Goal: Obtain resource: Download file/media

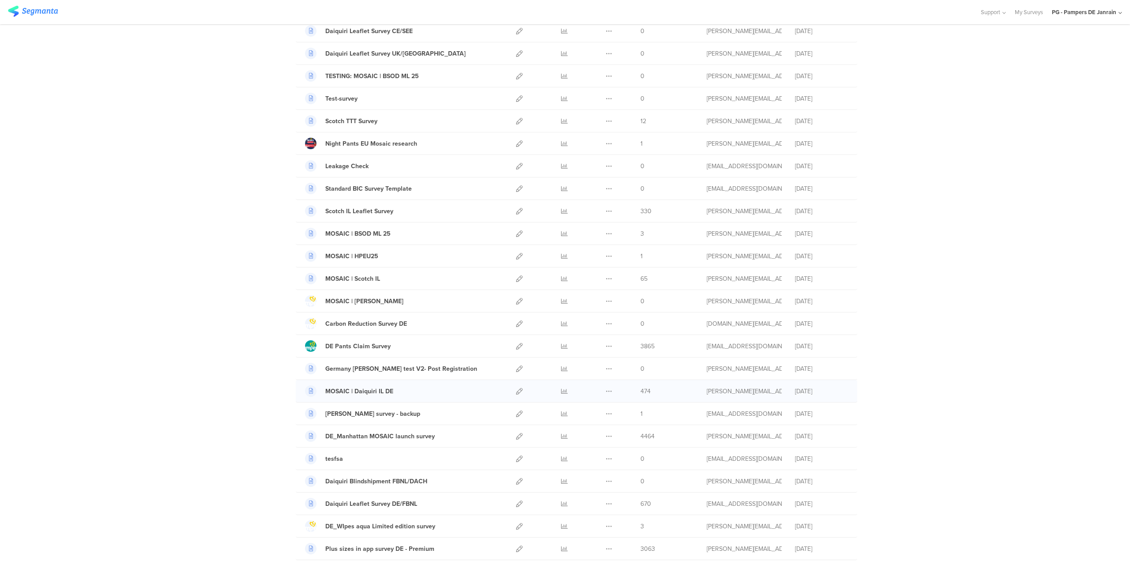
scroll to position [176, 0]
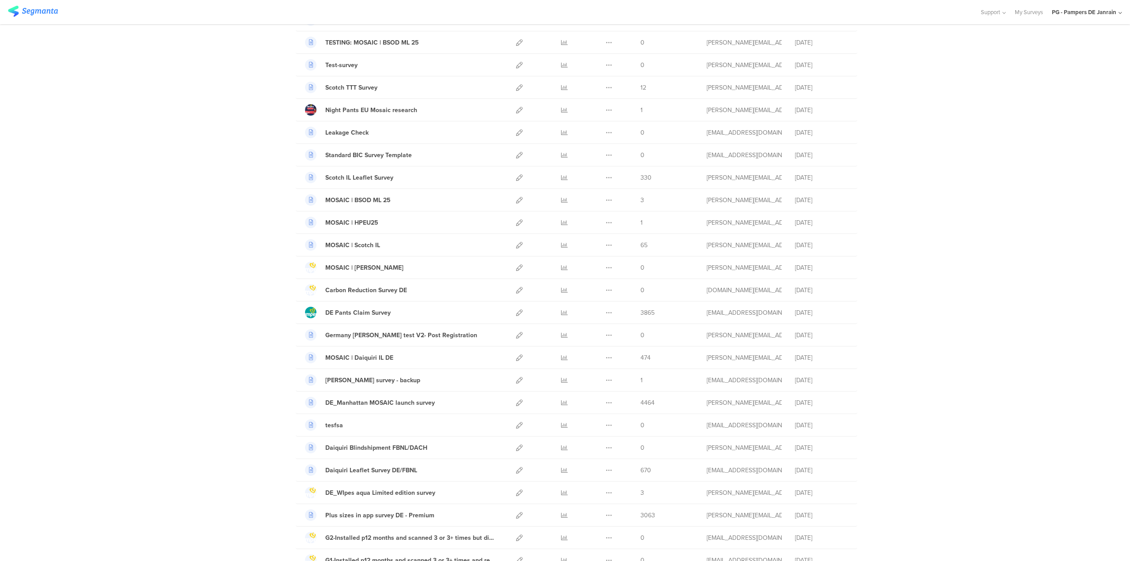
click at [153, 421] on div "My Surveys | 175 Surveys New survey Start from scratch Choose from templates Na…" at bounding box center [565, 492] width 1130 height 1245
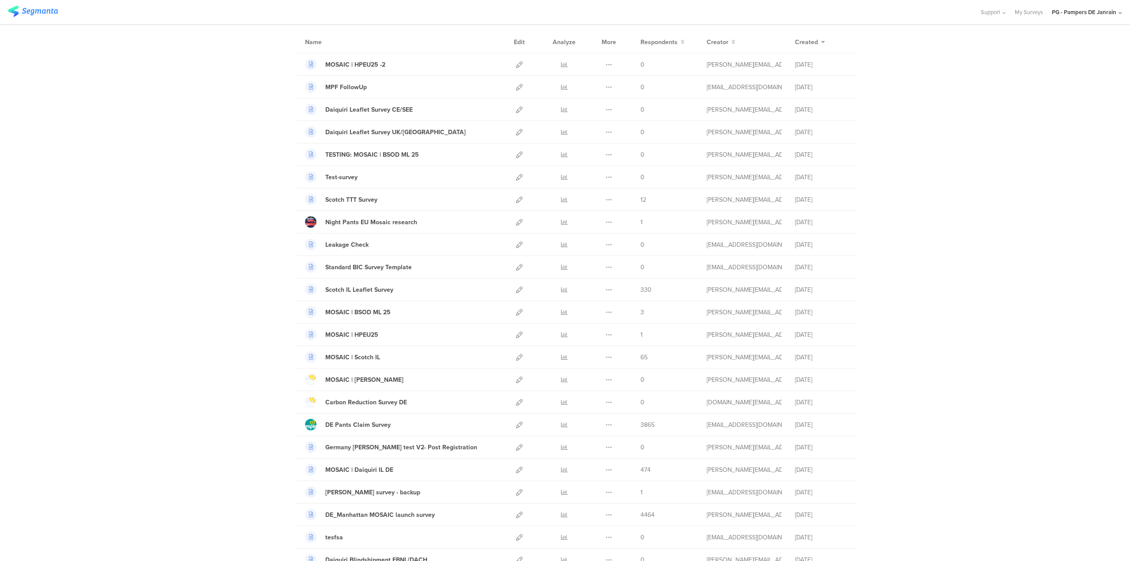
scroll to position [0, 0]
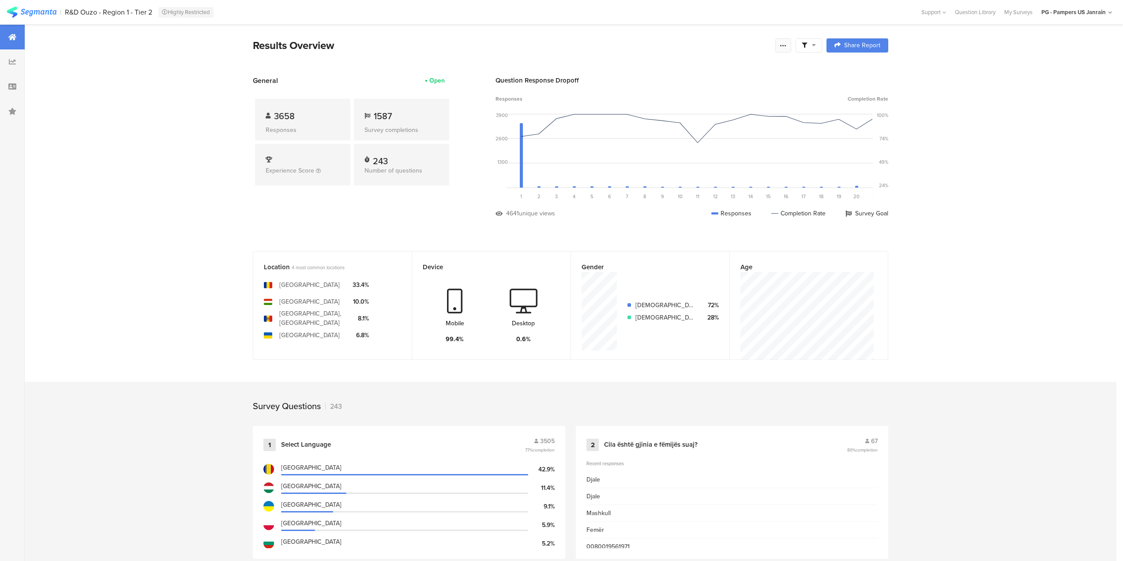
click at [791, 49] on div at bounding box center [783, 45] width 16 height 14
click at [704, 134] on span "Export Results" at bounding box center [692, 134] width 40 height 9
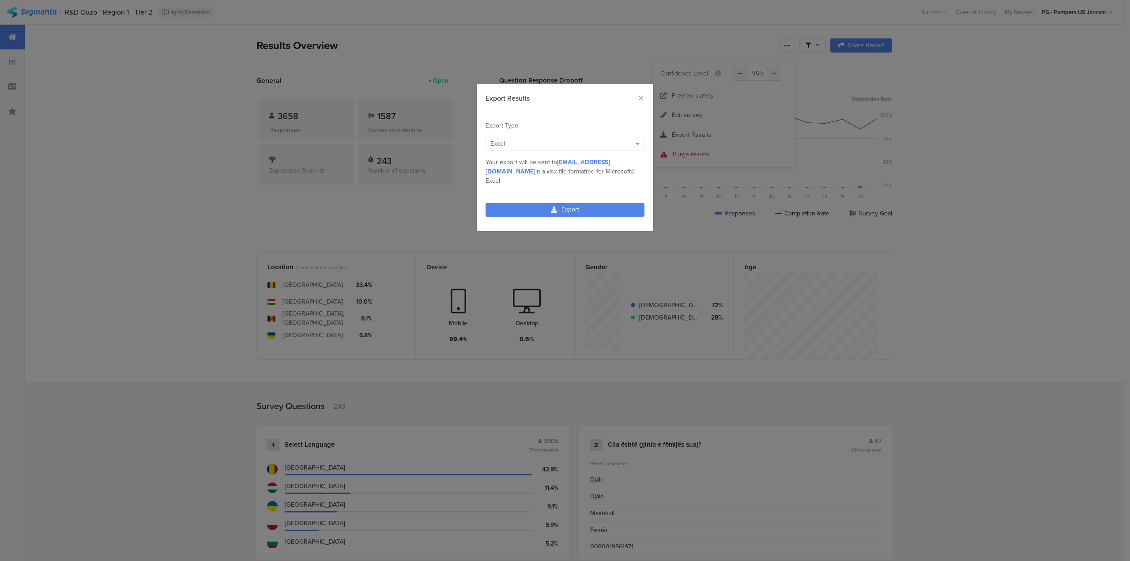
click at [509, 148] on div "Excel" at bounding box center [560, 143] width 141 height 9
click at [517, 143] on div "Excel" at bounding box center [560, 143] width 141 height 9
click at [525, 204] on link "Export" at bounding box center [564, 210] width 159 height 14
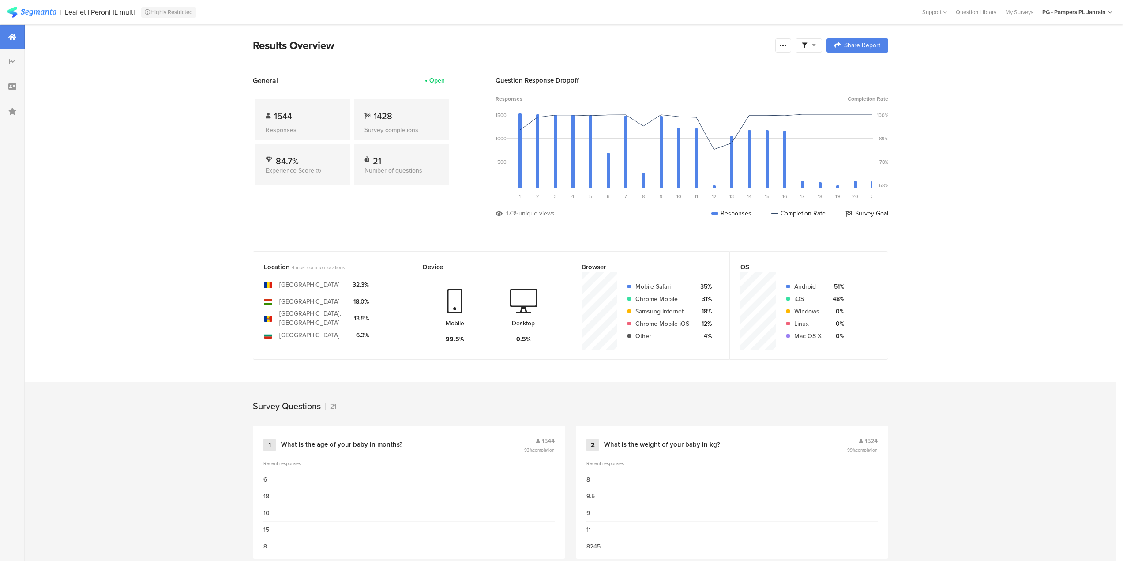
click at [802, 45] on div at bounding box center [809, 45] width 26 height 14
click at [787, 46] on icon at bounding box center [783, 45] width 7 height 7
click at [687, 134] on span "Export Results" at bounding box center [692, 134] width 40 height 9
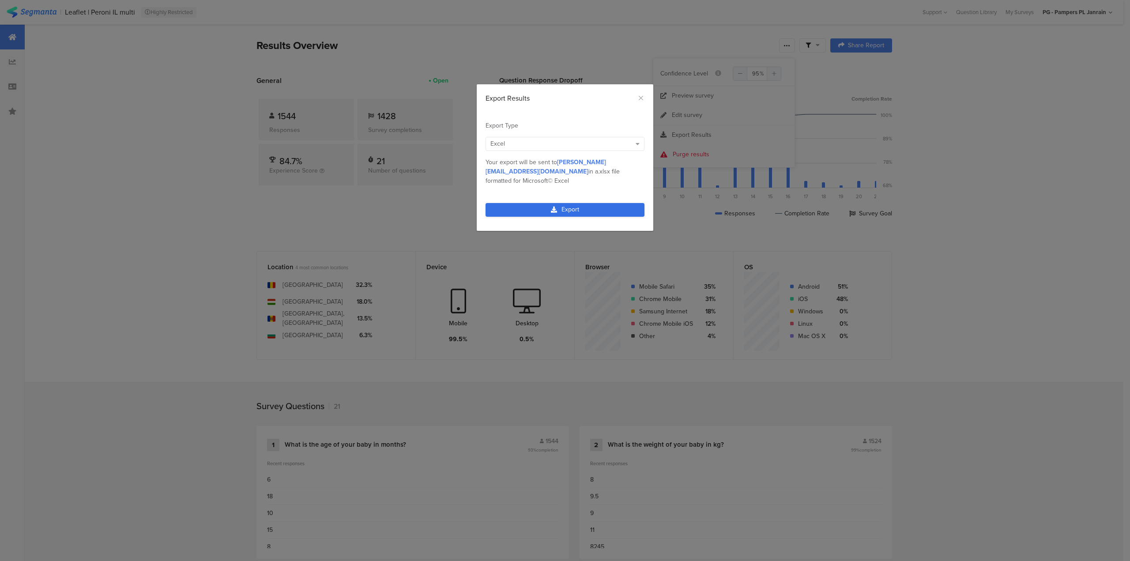
click at [560, 203] on link "Export" at bounding box center [564, 210] width 159 height 14
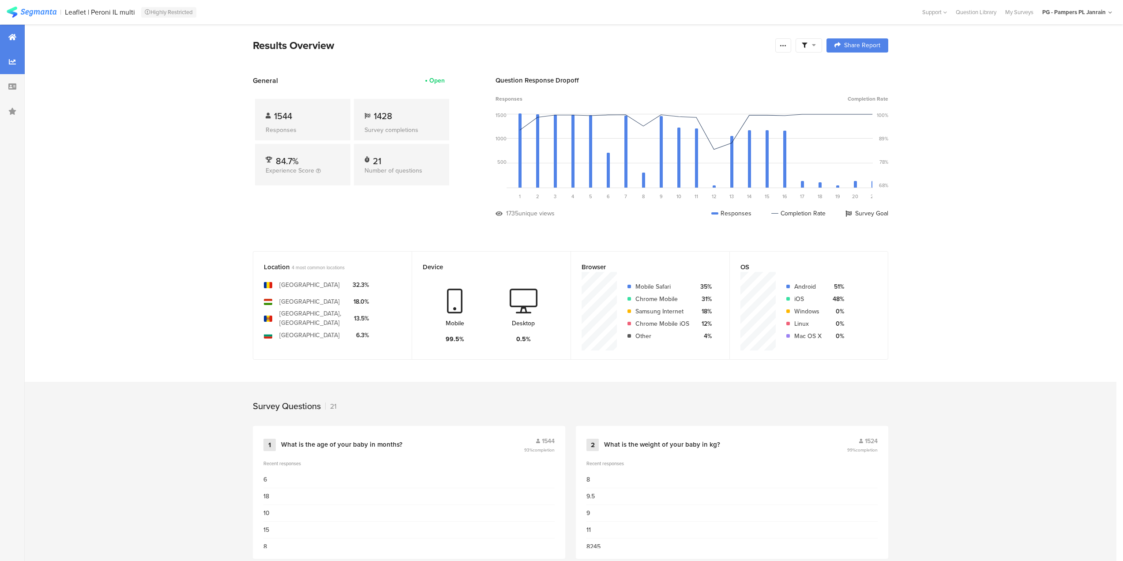
click at [10, 55] on div at bounding box center [12, 61] width 25 height 25
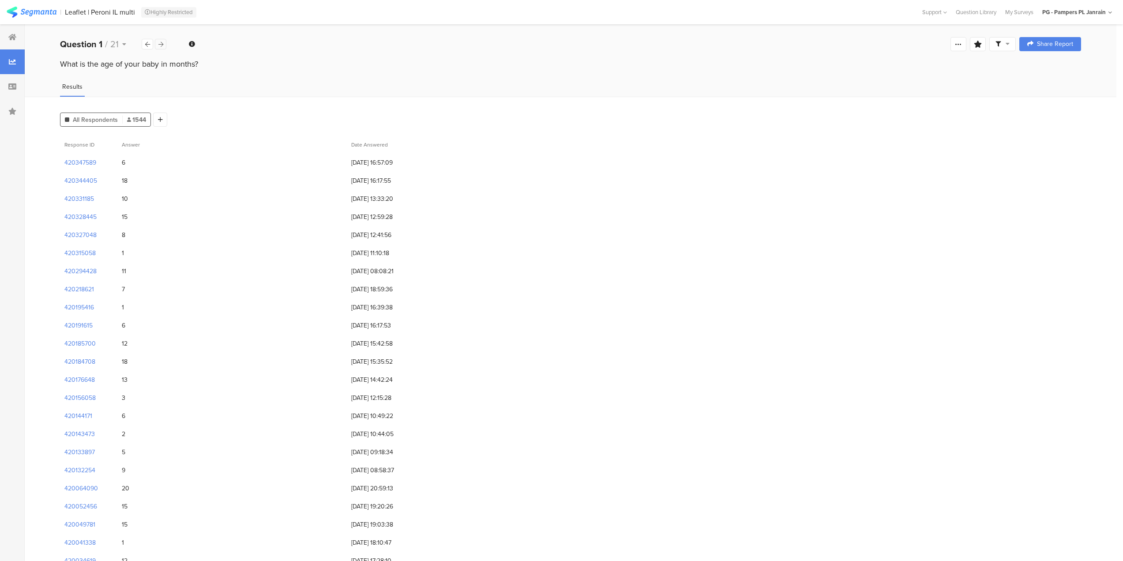
click at [164, 46] on div at bounding box center [160, 44] width 11 height 11
click at [160, 41] on icon at bounding box center [160, 44] width 5 height 6
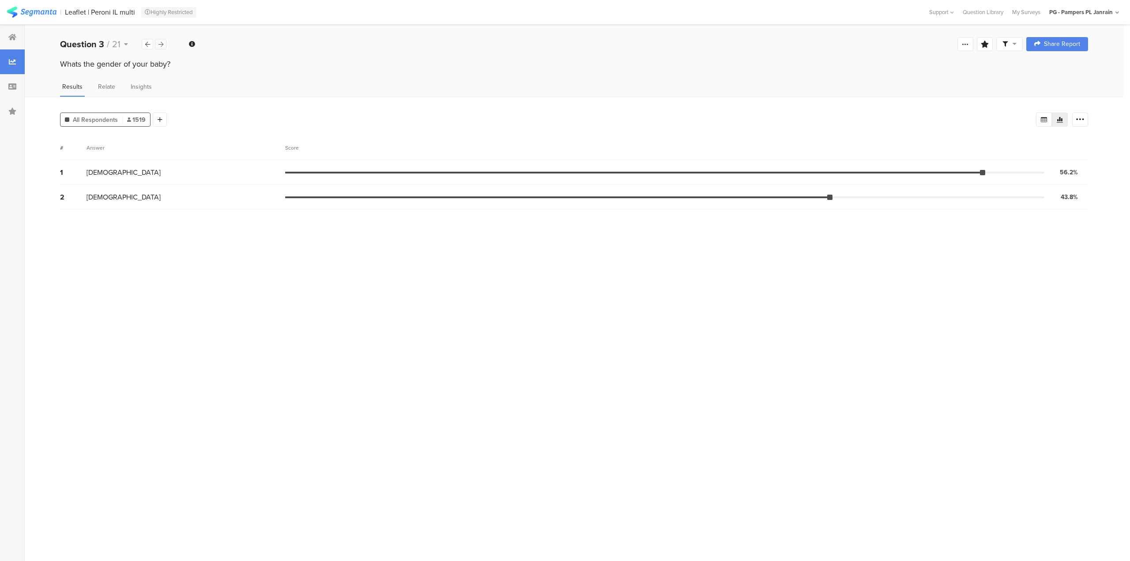
click at [160, 41] on icon at bounding box center [160, 44] width 5 height 6
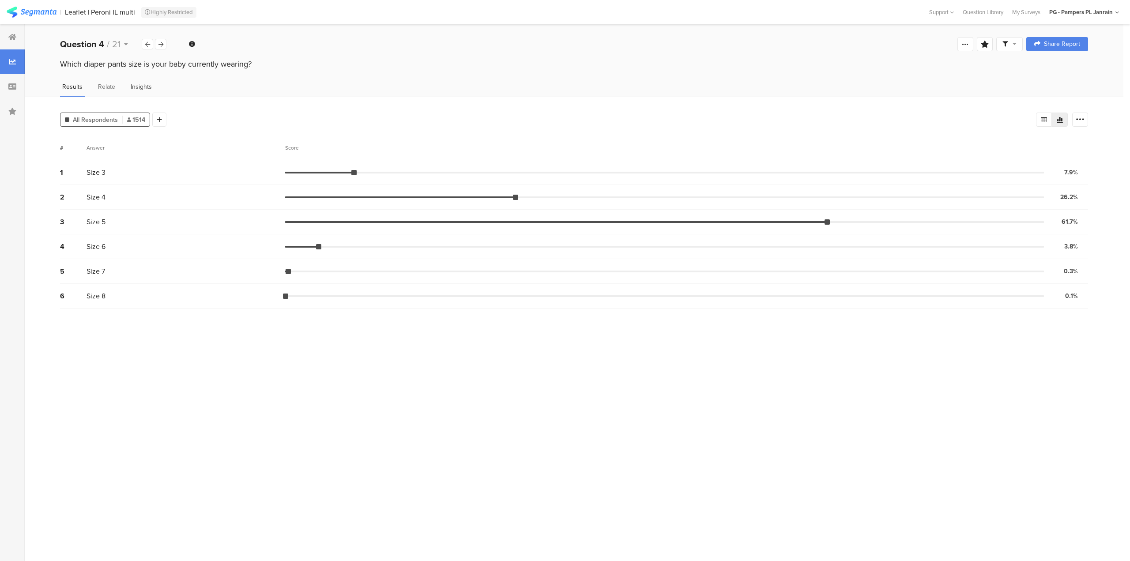
click at [145, 90] on span "Insights" at bounding box center [141, 86] width 21 height 9
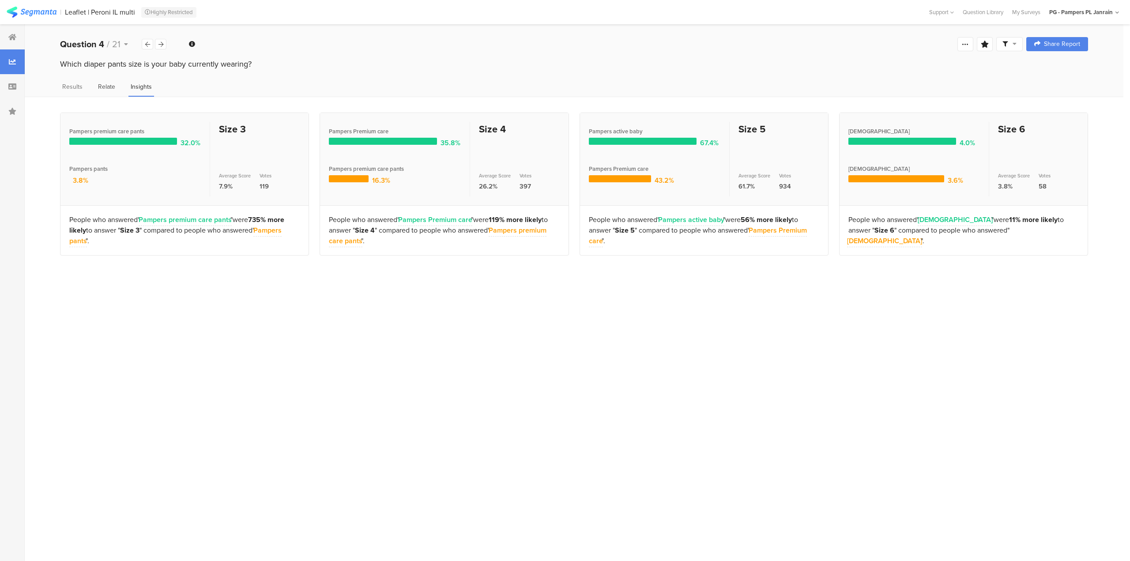
click at [111, 88] on span "Relate" at bounding box center [106, 86] width 17 height 9
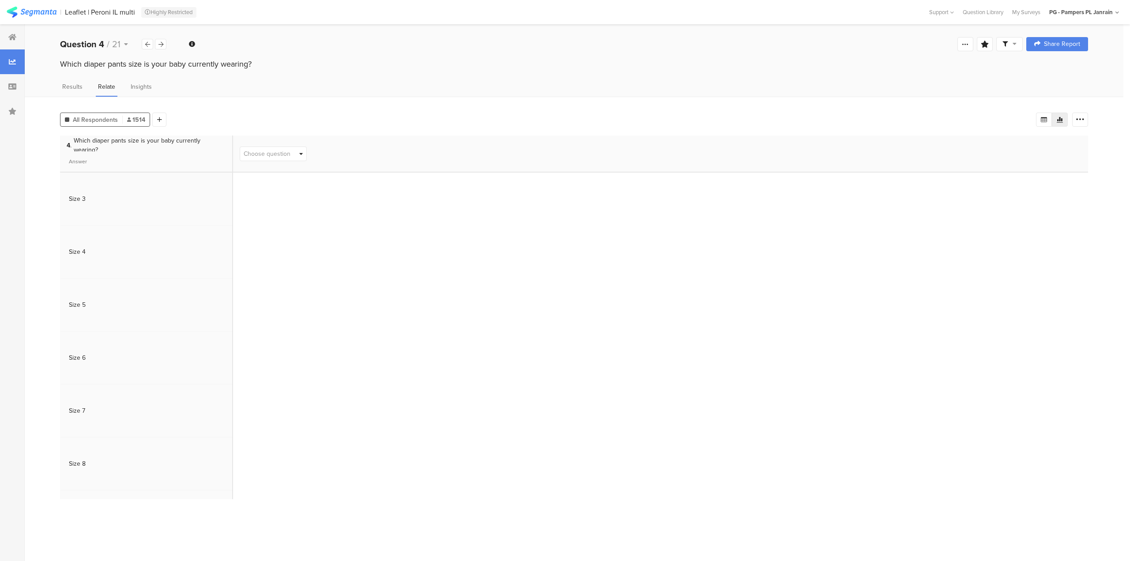
click at [281, 161] on div "Choose question" at bounding box center [273, 153] width 67 height 15
click at [285, 156] on span "Choose question" at bounding box center [267, 153] width 47 height 9
click at [199, 97] on div "All Respondents 1514 Add Segment Vote count 4 . Which diaper pants size is your…" at bounding box center [574, 329] width 1098 height 464
click at [1075, 115] on icon at bounding box center [1079, 119] width 9 height 9
click at [1050, 120] on div at bounding box center [1044, 120] width 16 height 14
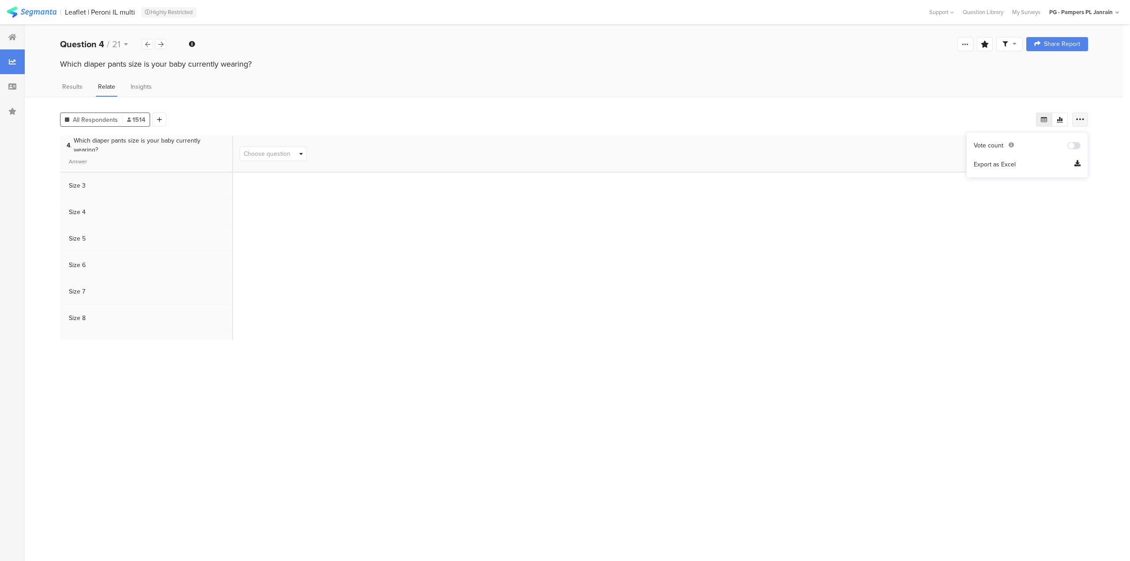
click at [1074, 118] on div at bounding box center [1080, 120] width 16 height 14
click at [60, 81] on div "Which diaper pants size is your baby currently wearing?" at bounding box center [574, 72] width 1098 height 28
click at [66, 84] on span "Results" at bounding box center [72, 86] width 20 height 9
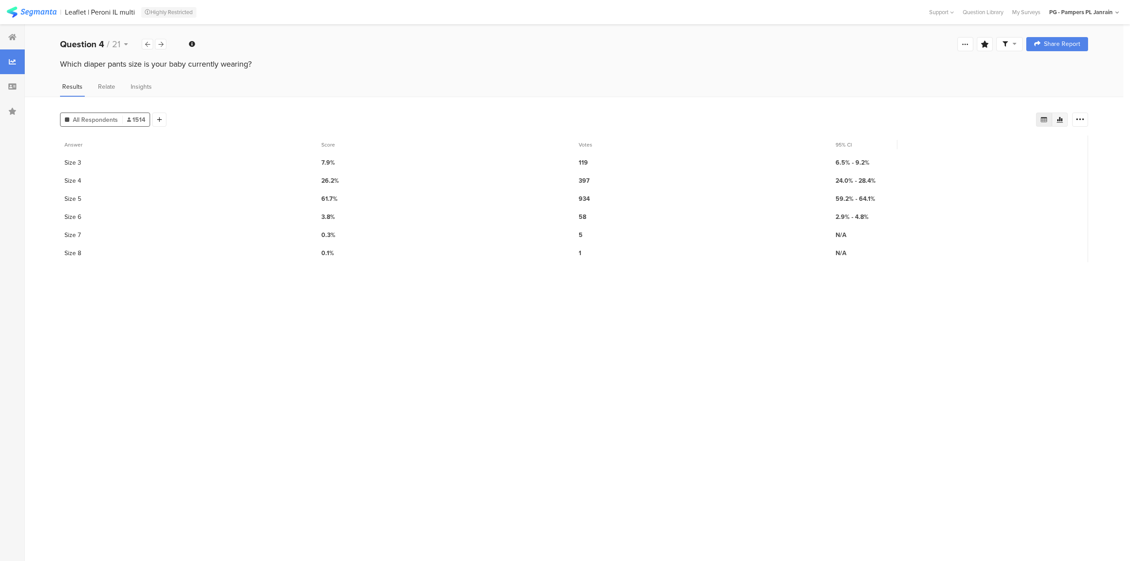
click at [1053, 121] on div at bounding box center [1059, 120] width 16 height 14
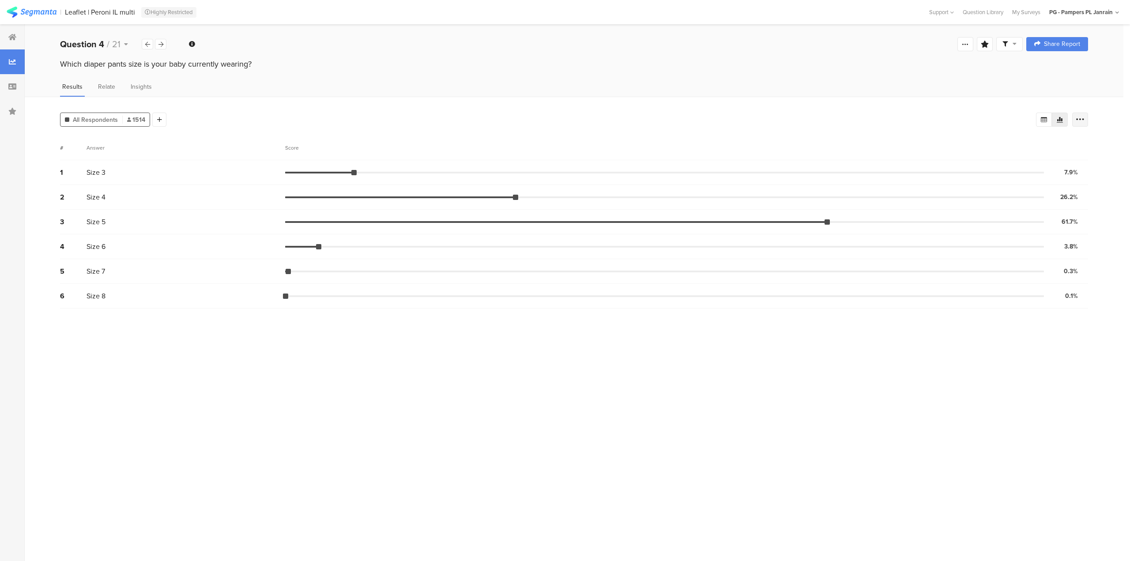
click at [1081, 116] on icon at bounding box center [1079, 119] width 9 height 9
click at [889, 100] on div "All Respondents 1514 Add Segment # Answer Score 1 Size 3 7.9% 119 votes 2 Size …" at bounding box center [574, 329] width 1098 height 464
click at [135, 82] on span "Insights" at bounding box center [141, 86] width 21 height 9
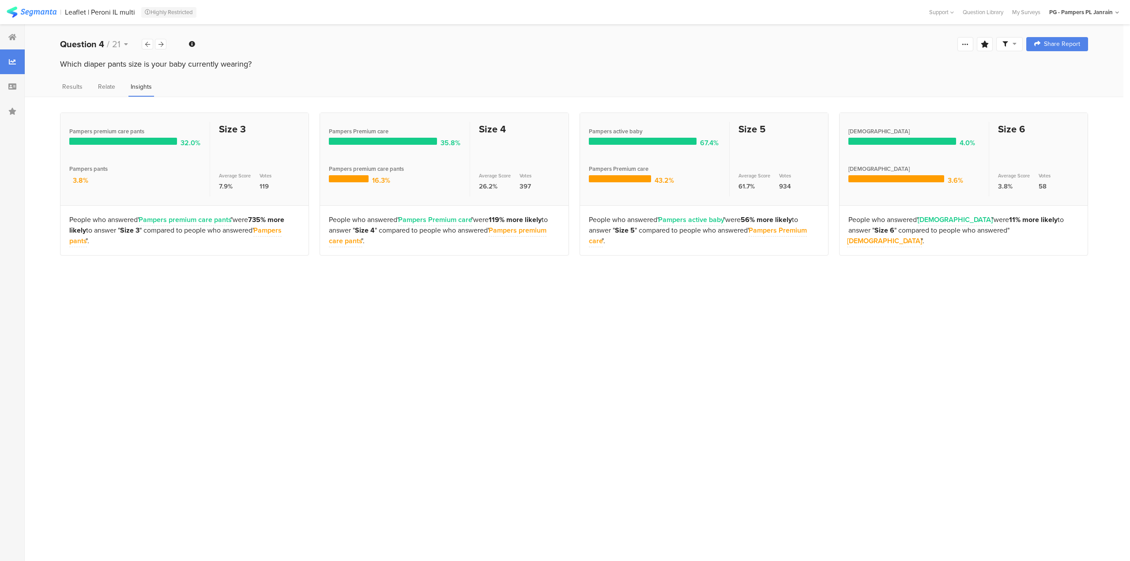
click at [218, 372] on div "All Respondents 1514 Add Segment Pampers premium care pants 32.0% Pampers pants…" at bounding box center [574, 329] width 1098 height 464
click at [79, 86] on span "Results" at bounding box center [72, 86] width 20 height 9
